Goal: Transaction & Acquisition: Purchase product/service

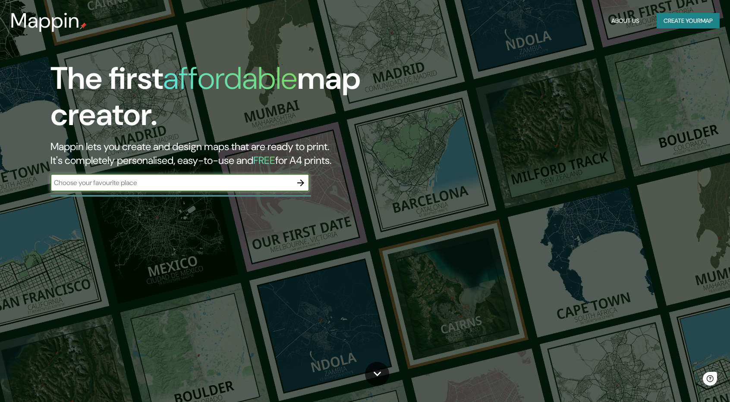
click at [235, 185] on input "text" at bounding box center [171, 183] width 242 height 10
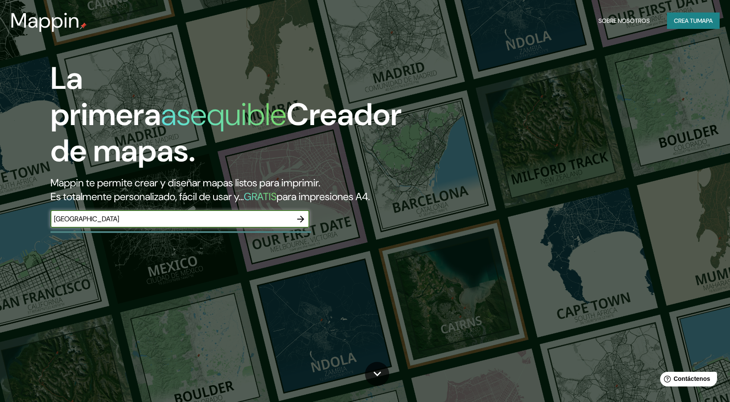
type input "[GEOGRAPHIC_DATA]"
click at [303, 217] on icon "button" at bounding box center [300, 219] width 10 height 10
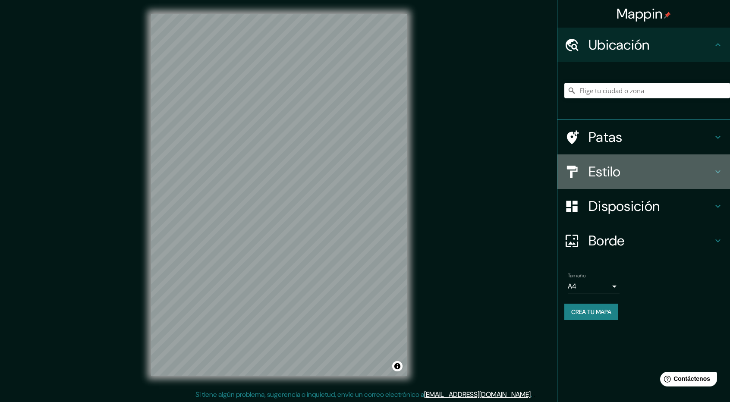
click at [690, 173] on h4 "Estilo" at bounding box center [650, 171] width 124 height 17
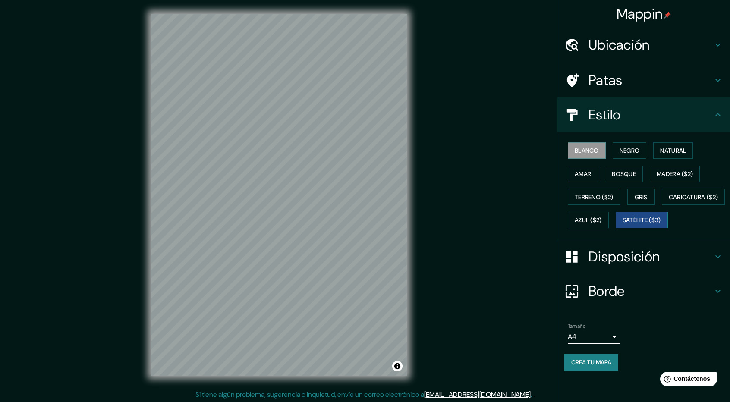
click at [622, 224] on font "Satélite ($3)" at bounding box center [641, 221] width 38 height 8
click at [603, 196] on font "Terreno ($2)" at bounding box center [594, 197] width 39 height 8
click at [598, 156] on button "Blanco" at bounding box center [587, 150] width 38 height 16
click at [725, 42] on div "Ubicación" at bounding box center [643, 45] width 173 height 35
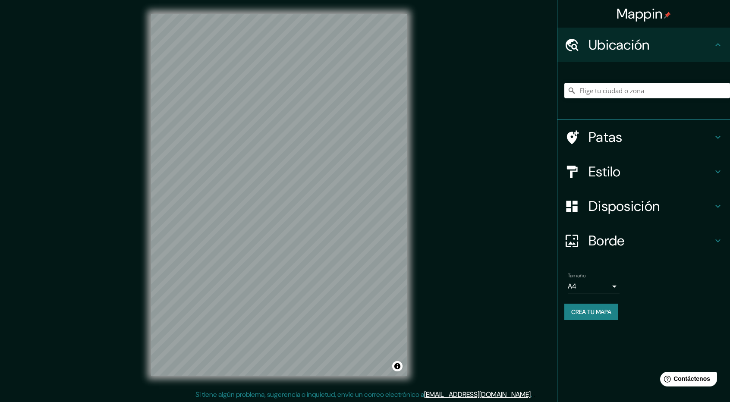
click at [722, 135] on icon at bounding box center [718, 137] width 10 height 10
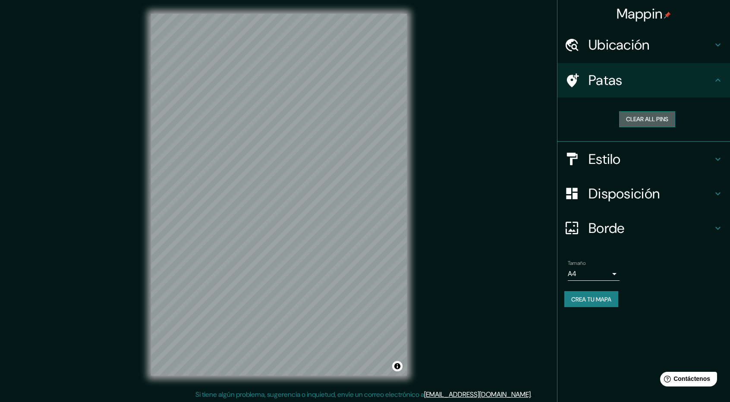
click at [660, 117] on button "Clear all pins" at bounding box center [647, 119] width 56 height 16
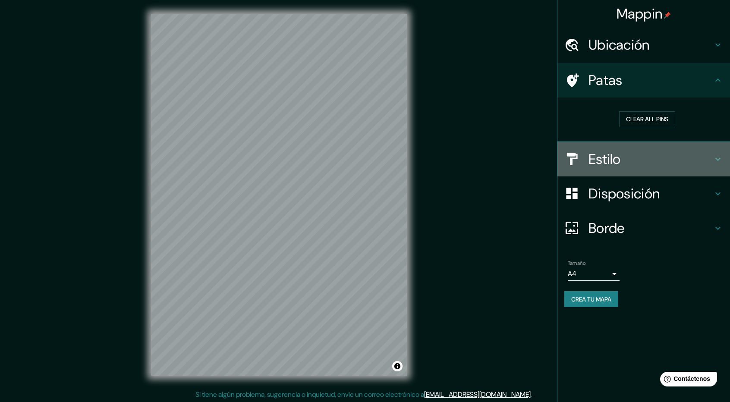
click at [678, 152] on h4 "Estilo" at bounding box center [650, 159] width 124 height 17
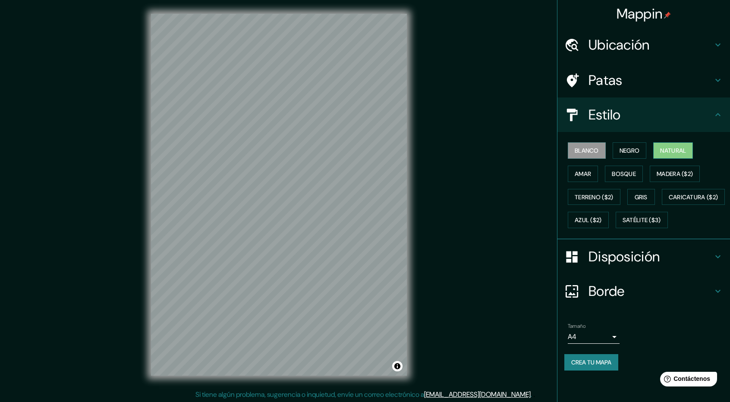
click at [657, 151] on button "Natural" at bounding box center [673, 150] width 40 height 16
click at [588, 195] on font "Terreno ($2)" at bounding box center [594, 197] width 39 height 8
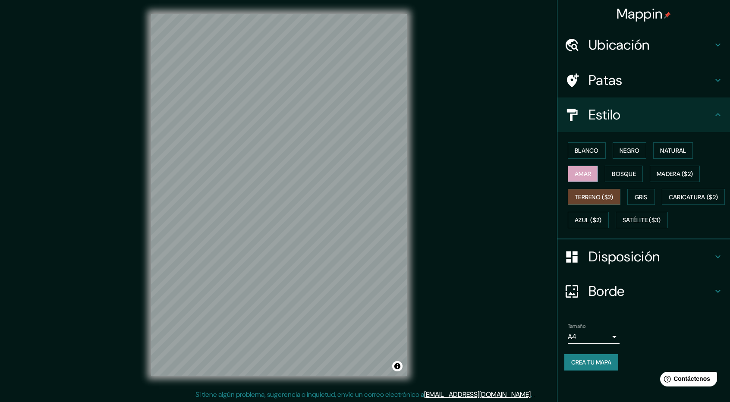
click at [584, 176] on font "Amar" at bounding box center [583, 174] width 16 height 8
click at [592, 154] on font "Blanco" at bounding box center [587, 151] width 24 height 8
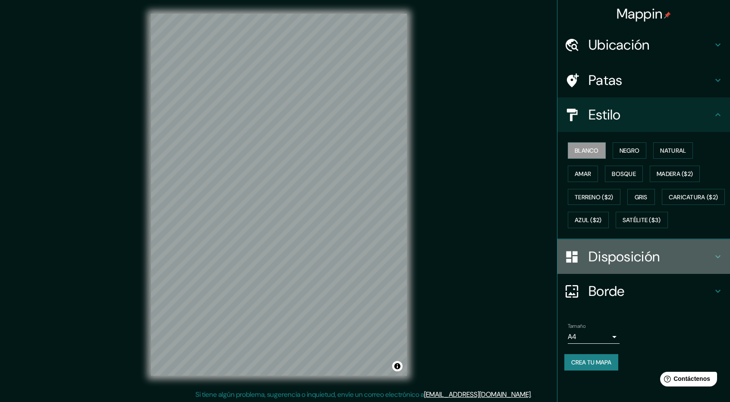
click at [636, 266] on font "Disposición" at bounding box center [623, 257] width 71 height 18
